Goal: Check status: Check status

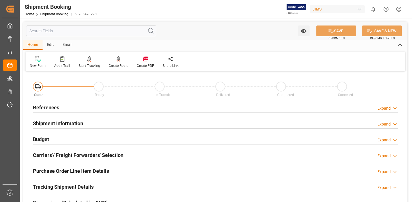
scroll to position [284, 0]
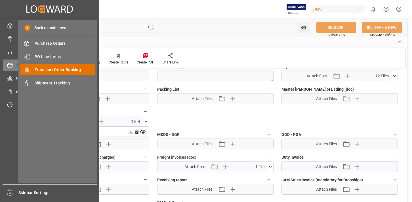
click at [45, 71] on span "Transport Order Booking" at bounding box center [65, 70] width 61 height 6
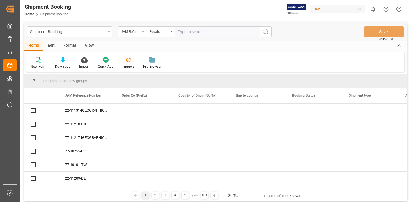
click at [189, 31] on input "text" at bounding box center [216, 31] width 85 height 11
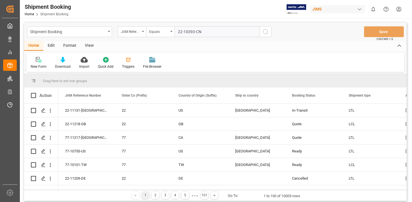
type input "22-10393-CN"
click at [264, 32] on icon "search button" at bounding box center [265, 31] width 7 height 7
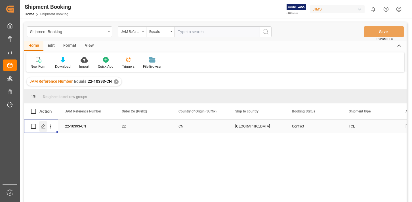
click at [43, 125] on icon "Press SPACE to select this row." at bounding box center [43, 126] width 5 height 5
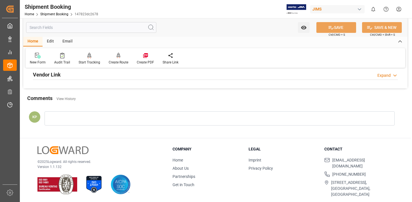
scroll to position [163, 0]
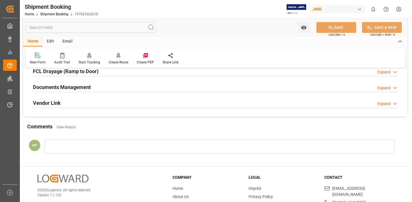
click at [384, 87] on div "Expand" at bounding box center [383, 88] width 13 height 6
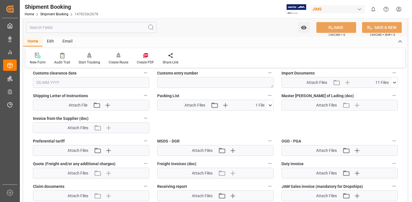
scroll to position [277, 0]
click at [395, 82] on icon at bounding box center [394, 83] width 6 height 6
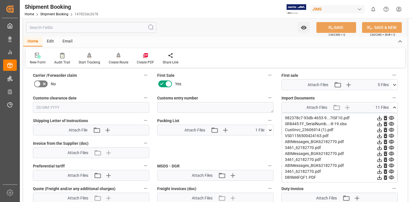
scroll to position [249, 0]
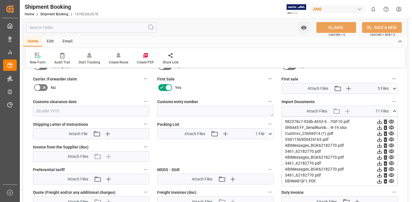
click at [239, 152] on div "Quote Ready In-Transit Delivered Completed Cancelled References Expand JAM Refe…" at bounding box center [215, 50] width 384 height 452
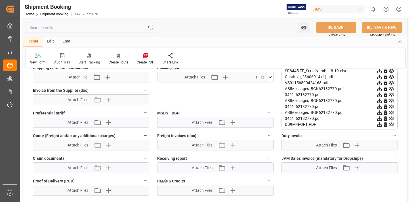
scroll to position [277, 0]
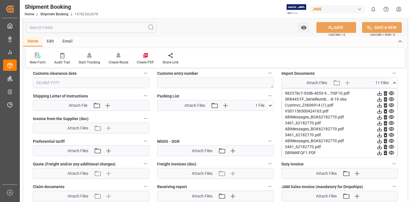
drag, startPoint x: 279, startPoint y: 59, endPoint x: 283, endPoint y: 58, distance: 4.3
click at [279, 59] on div "New Form Audit Trail Start Tracking Create Empty Shipment Tracking Create Route…" at bounding box center [216, 58] width 380 height 20
click at [401, 117] on div "Quote Ready In-Transit Delivered Completed Cancelled References Expand JAM Refe…" at bounding box center [215, 22] width 384 height 452
click at [378, 105] on icon at bounding box center [379, 105] width 6 height 6
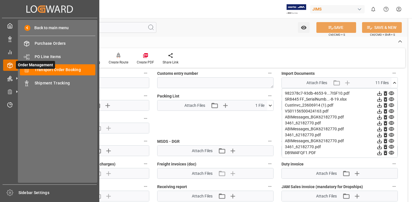
click at [43, 69] on span "Order Management" at bounding box center [35, 65] width 39 height 8
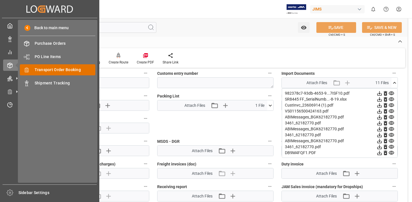
click at [55, 69] on span "Transport Order Booking" at bounding box center [65, 70] width 61 height 6
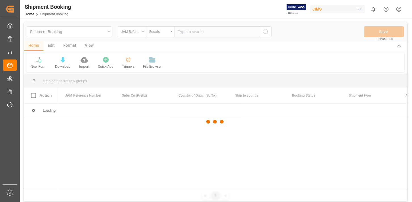
click at [205, 31] on div at bounding box center [215, 121] width 382 height 199
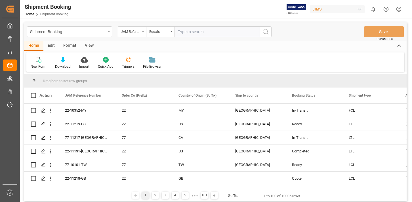
click at [205, 31] on input "text" at bounding box center [216, 31] width 85 height 11
type input "22-10647-[GEOGRAPHIC_DATA]"
click at [265, 31] on icon "search button" at bounding box center [265, 31] width 7 height 7
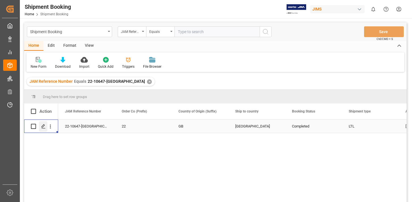
click at [43, 127] on polygon "Press SPACE to select this row." at bounding box center [43, 126] width 3 height 3
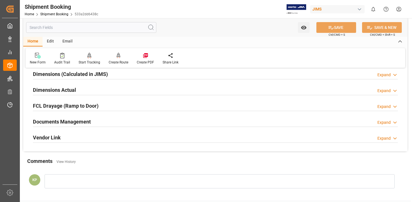
scroll to position [142, 0]
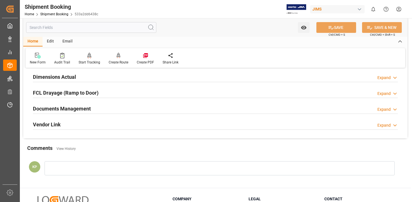
click at [384, 110] on div "Expand" at bounding box center [383, 110] width 13 height 6
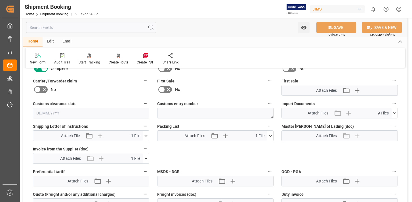
scroll to position [255, 0]
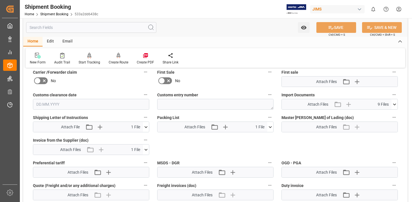
click at [146, 149] on icon at bounding box center [146, 150] width 6 height 6
click at [131, 160] on icon at bounding box center [131, 160] width 5 height 5
